Goal: Information Seeking & Learning: Find specific fact

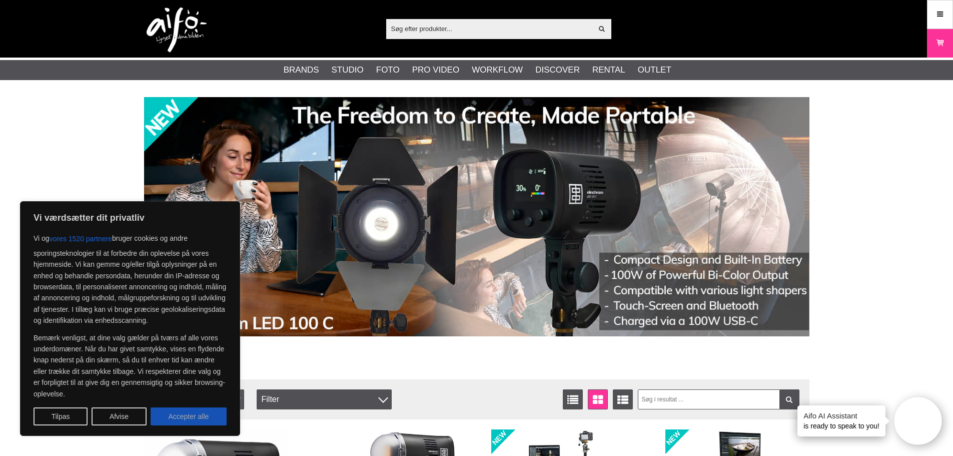
click at [177, 423] on button "Accepter alle" at bounding box center [189, 416] width 76 height 18
checkbox input "true"
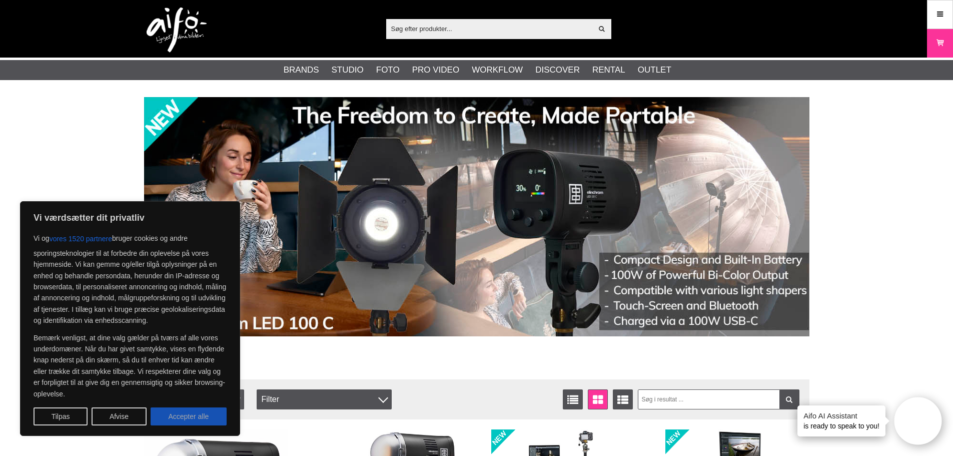
checkbox input "true"
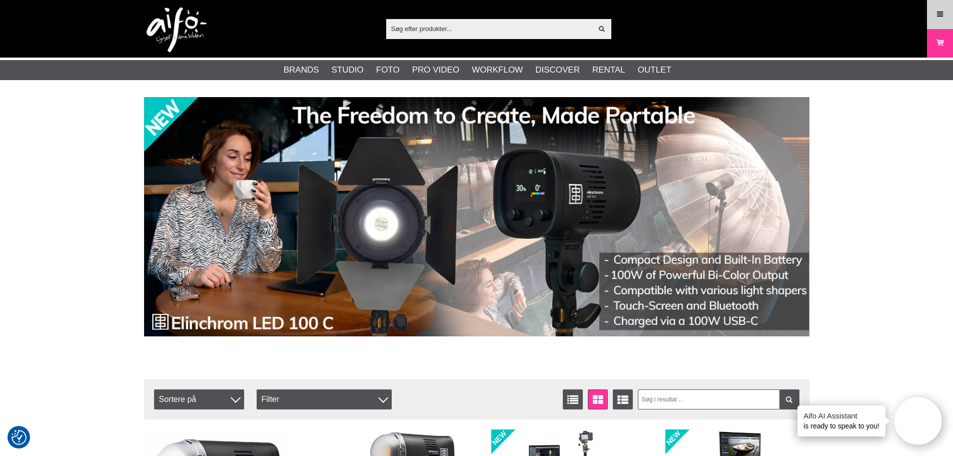
click at [933, 20] on link "Meny" at bounding box center [940, 15] width 25 height 24
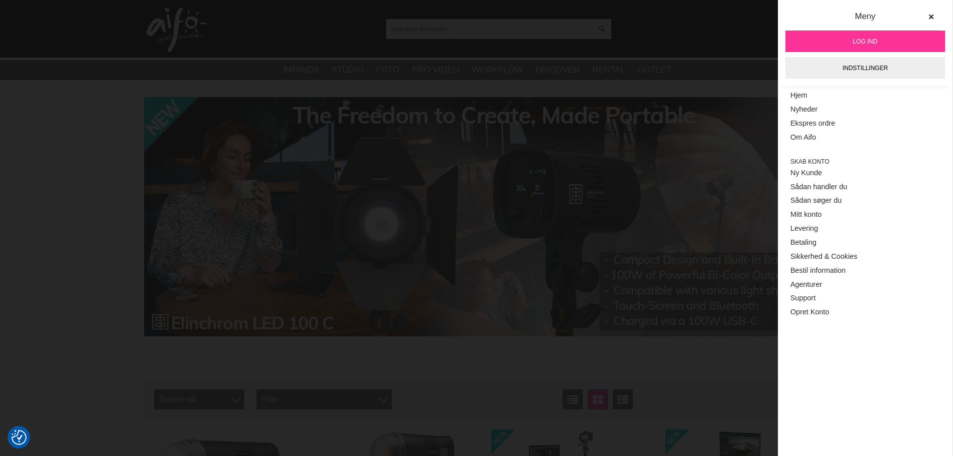
click at [855, 43] on span "Log ind" at bounding box center [865, 41] width 25 height 9
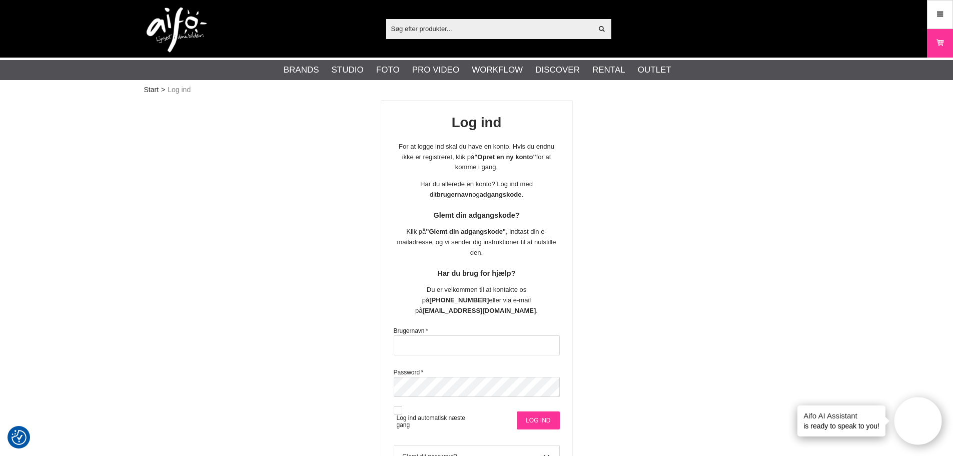
type input "[EMAIL_ADDRESS][DOMAIN_NAME]"
click at [525, 411] on input "Log ind" at bounding box center [538, 420] width 43 height 18
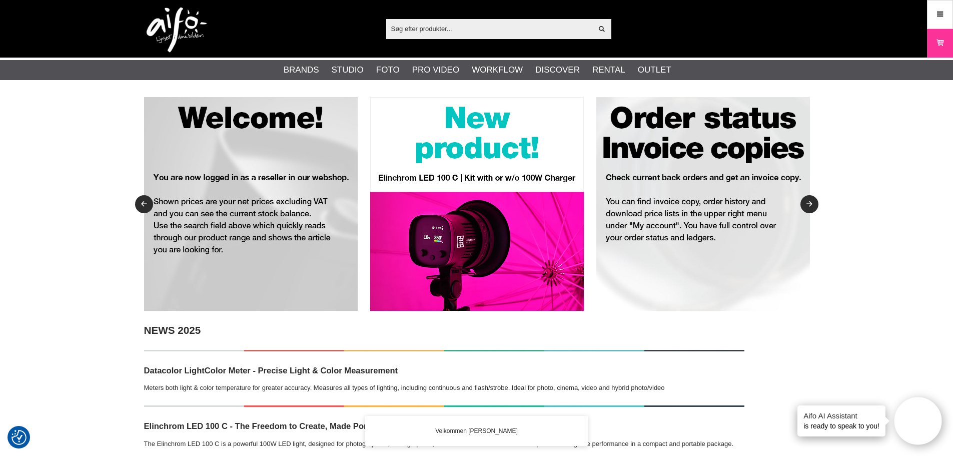
click at [507, 40] on div "Vis alt Artikler Kategorier af artikler Din søgning på gav ingen hits. Prøv ige…" at bounding box center [477, 29] width 681 height 58
click at [502, 33] on input "text" at bounding box center [489, 28] width 207 height 15
paste input "FUGPRO"
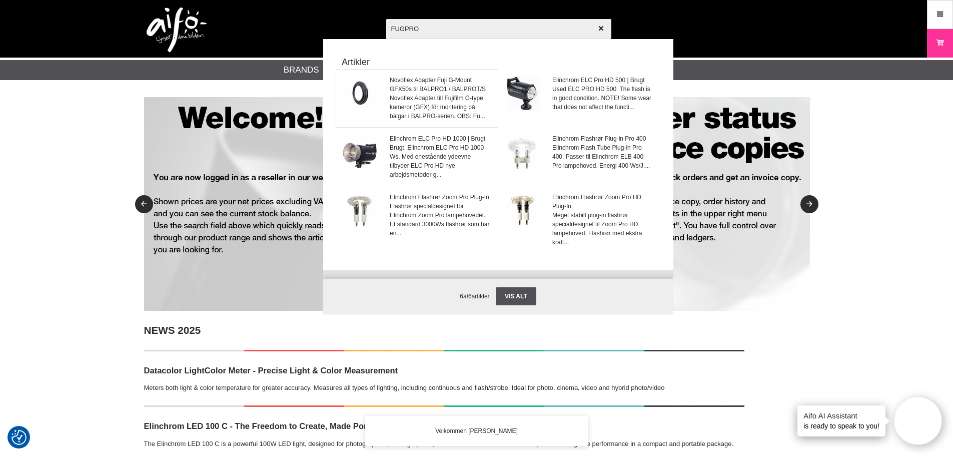
type input "FUGPRO"
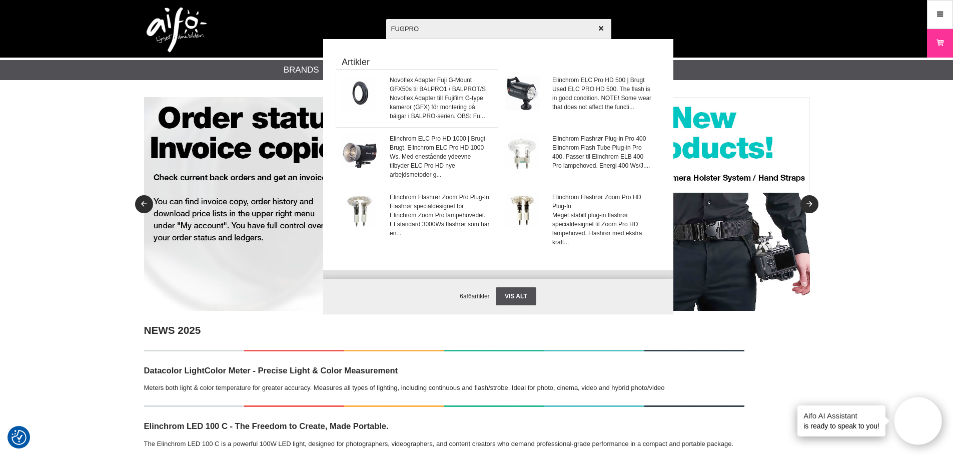
click at [427, 82] on span "Novoflex Adapter Fuji G-Mount GFX50s til BALPRO1 / BALPROT/S" at bounding box center [441, 85] width 102 height 18
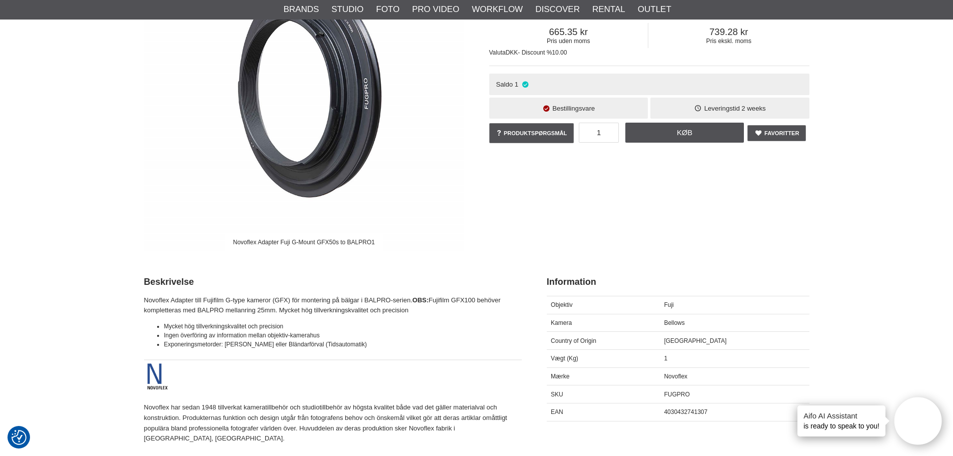
scroll to position [200, 0]
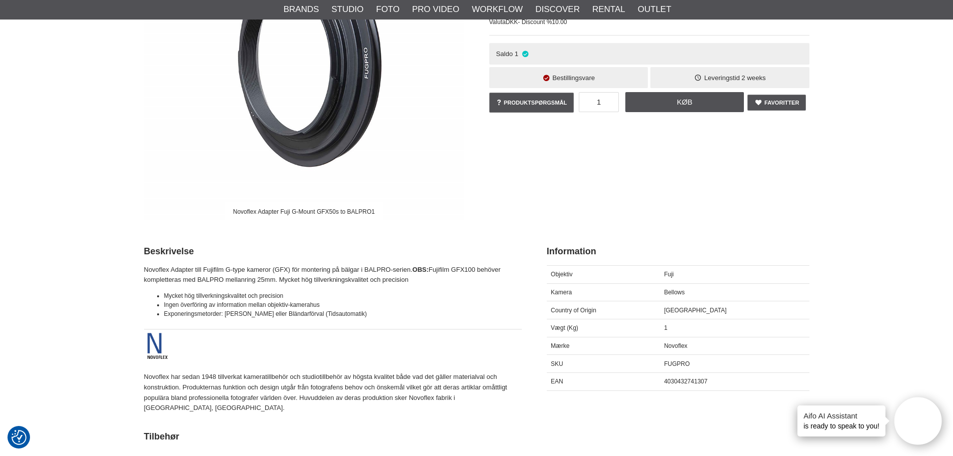
click at [702, 381] on span "4030432741307" at bounding box center [686, 381] width 44 height 7
copy span "4030432741307"
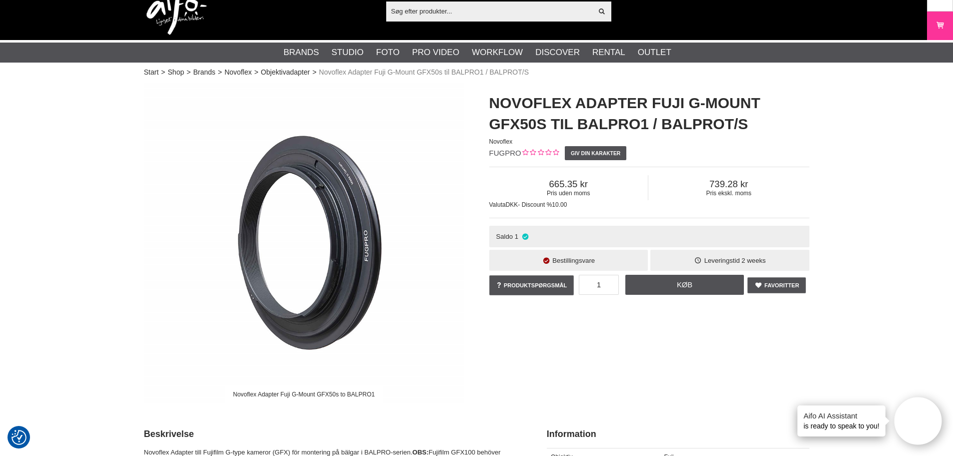
scroll to position [0, 0]
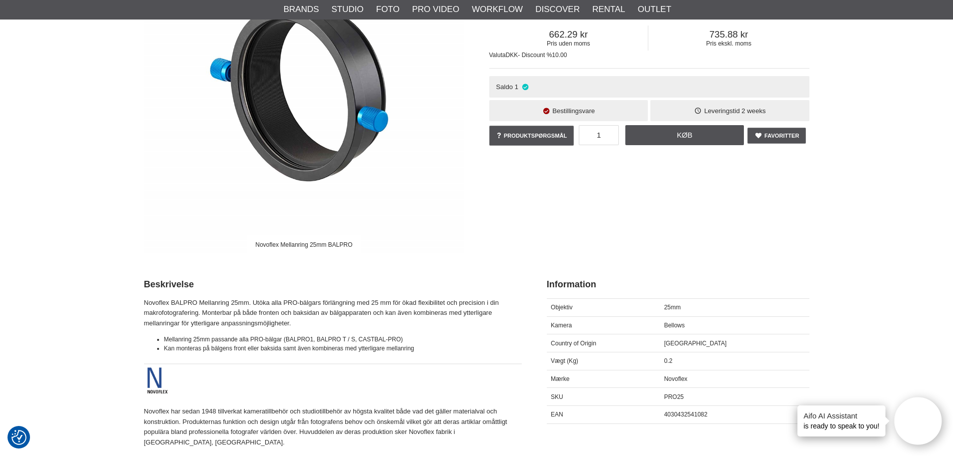
scroll to position [200, 0]
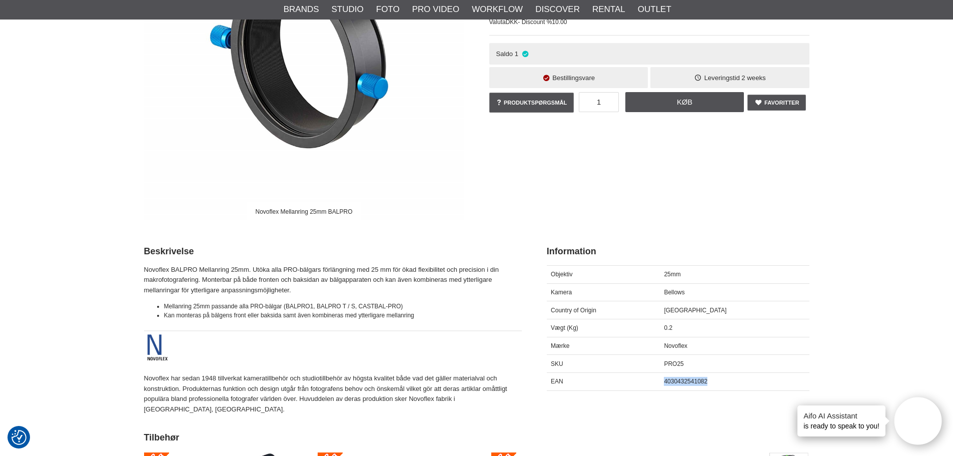
drag, startPoint x: 685, startPoint y: 382, endPoint x: 732, endPoint y: 382, distance: 46.5
click at [732, 382] on div "4030432541082" at bounding box center [734, 381] width 149 height 18
copy span "4030432541082"
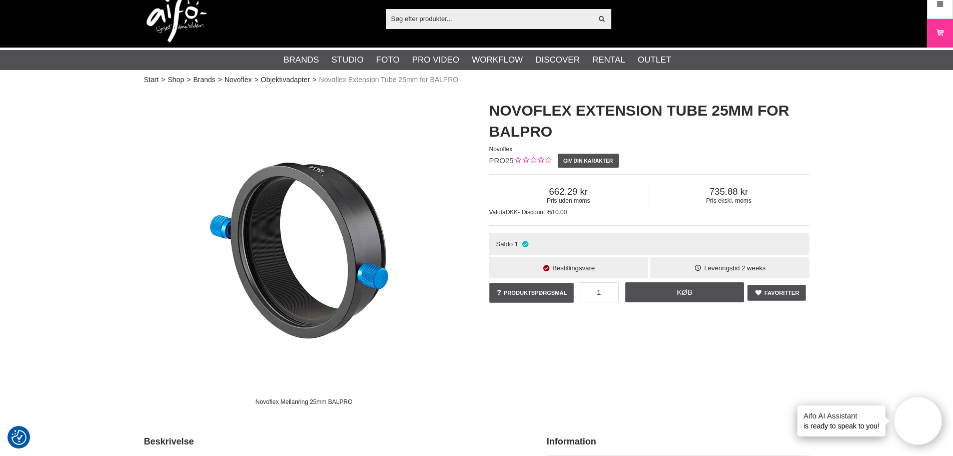
scroll to position [0, 0]
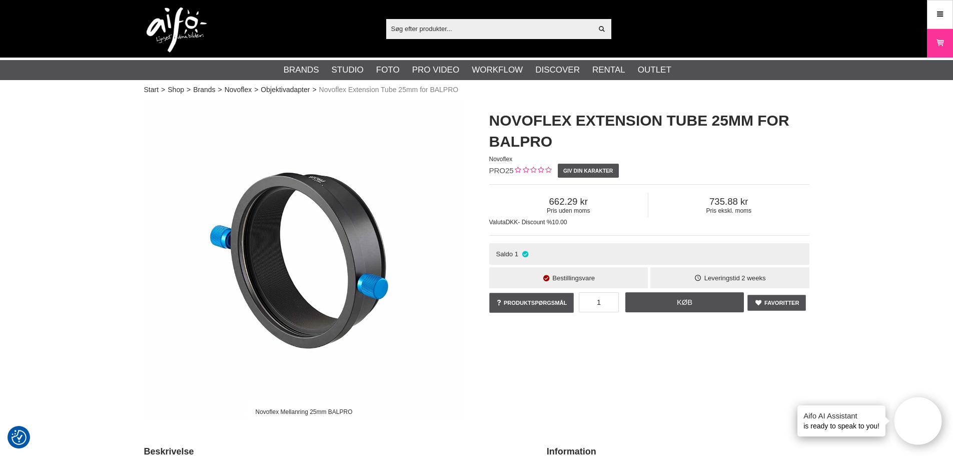
click at [546, 33] on input "text" at bounding box center [489, 28] width 207 height 15
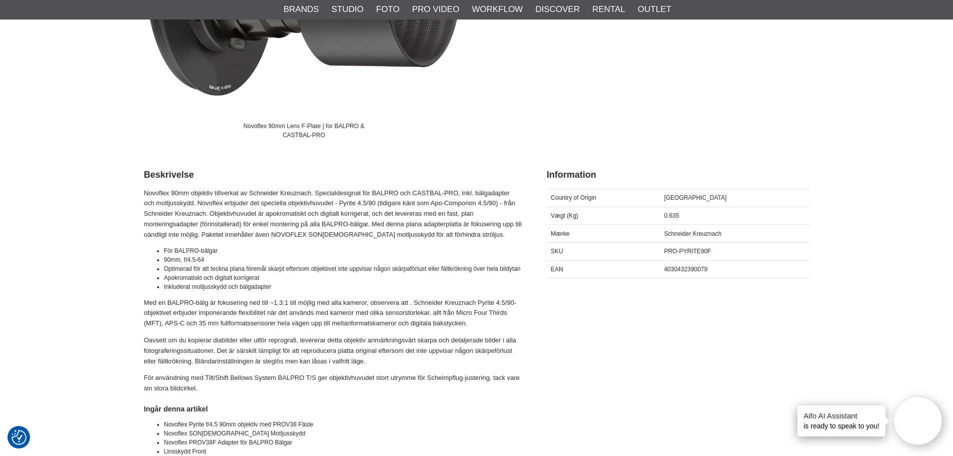
scroll to position [300, 0]
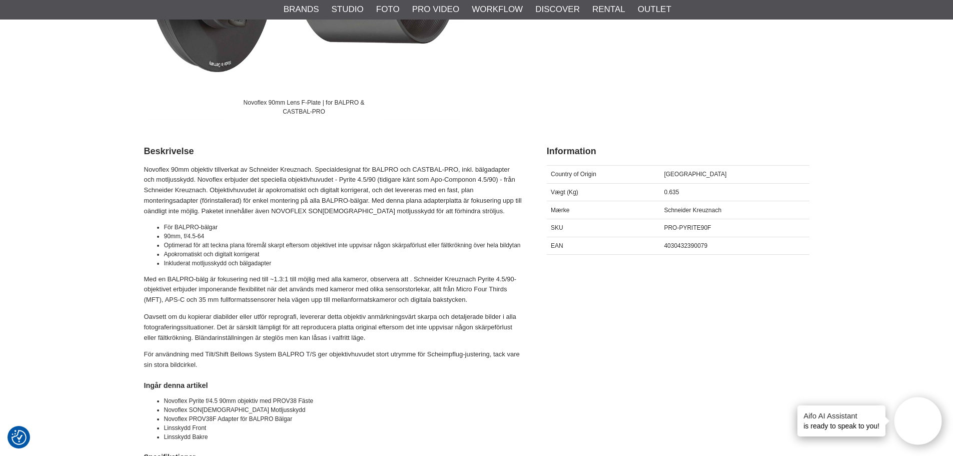
click at [689, 245] on span "4030432390079" at bounding box center [686, 245] width 44 height 7
copy span "4030432390079"
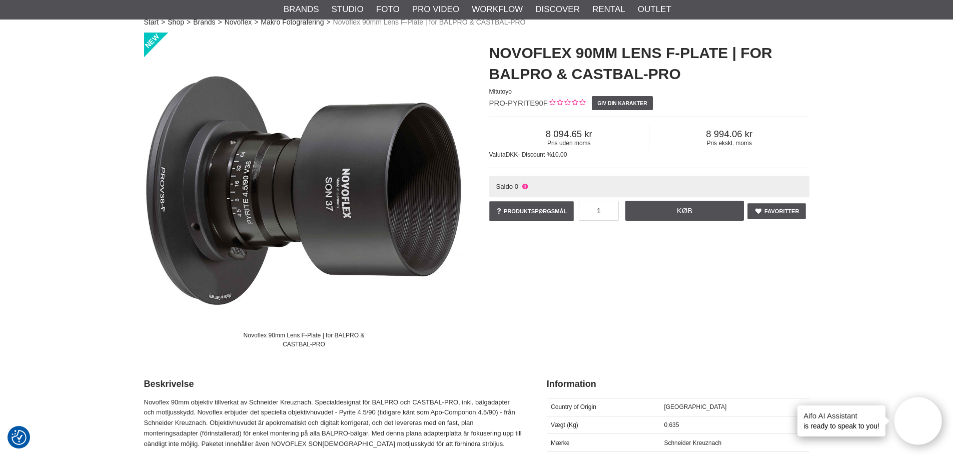
scroll to position [50, 0]
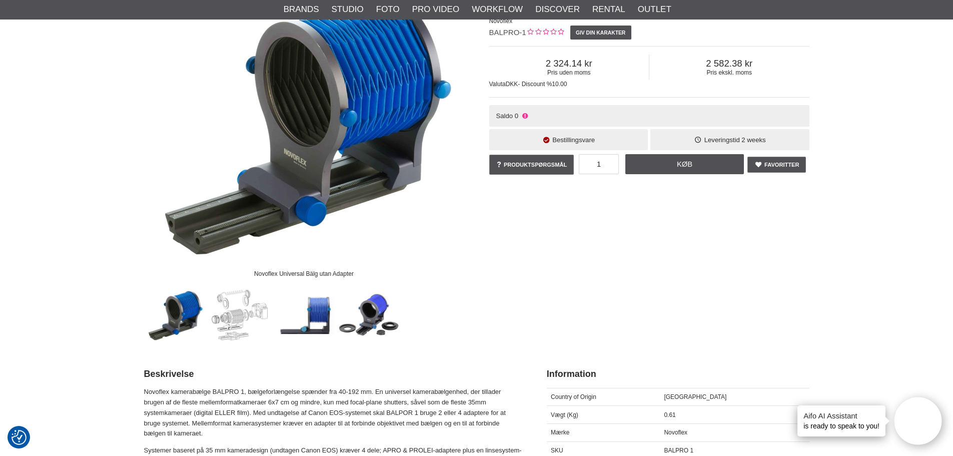
scroll to position [250, 0]
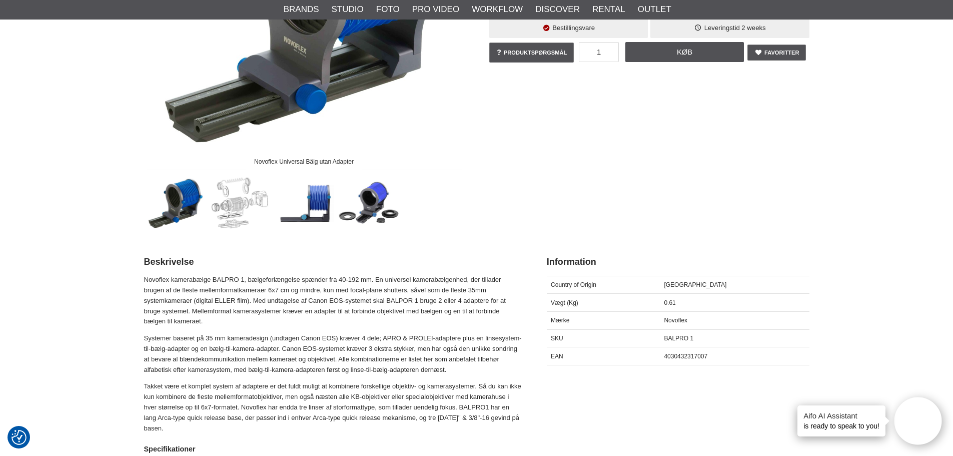
click at [711, 351] on div "4030432317007" at bounding box center [734, 356] width 149 height 18
click at [708, 356] on span "4030432317007" at bounding box center [686, 356] width 44 height 7
copy div "4030432317007"
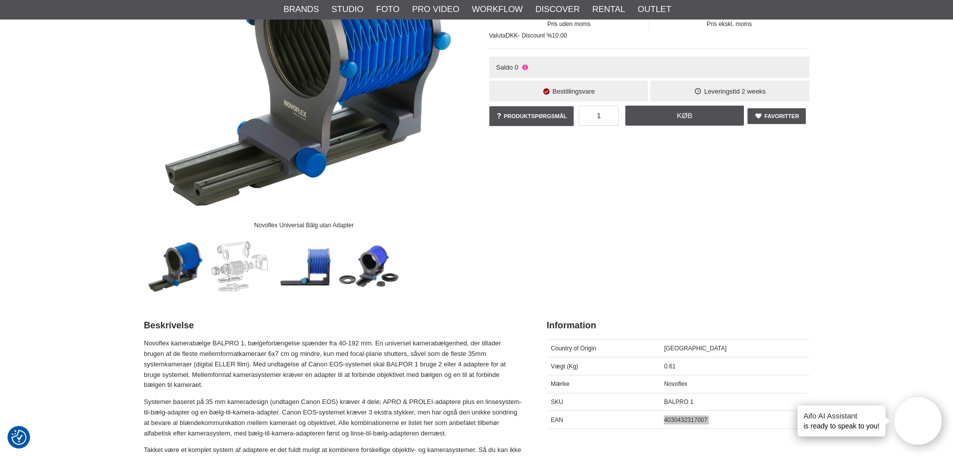
scroll to position [100, 0]
